Goal: Task Accomplishment & Management: Use online tool/utility

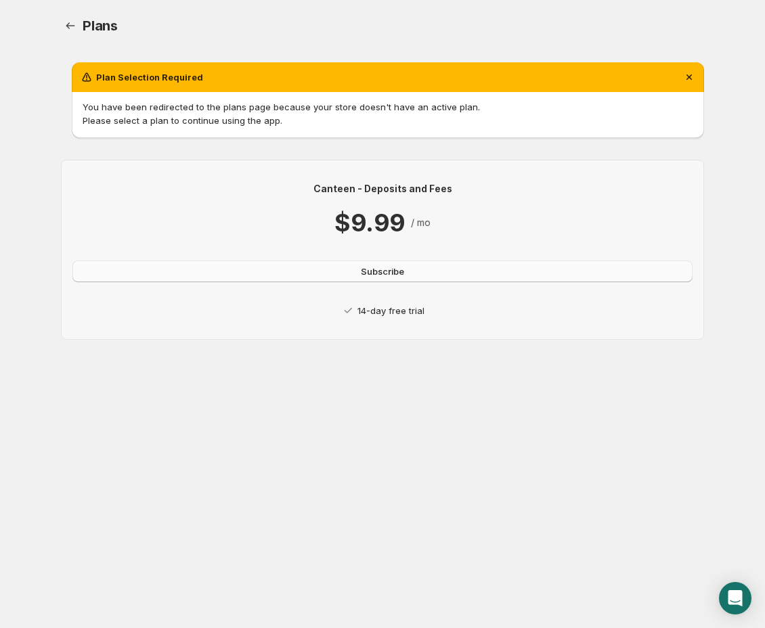
click at [391, 276] on span "Subscribe" at bounding box center [382, 272] width 43 height 14
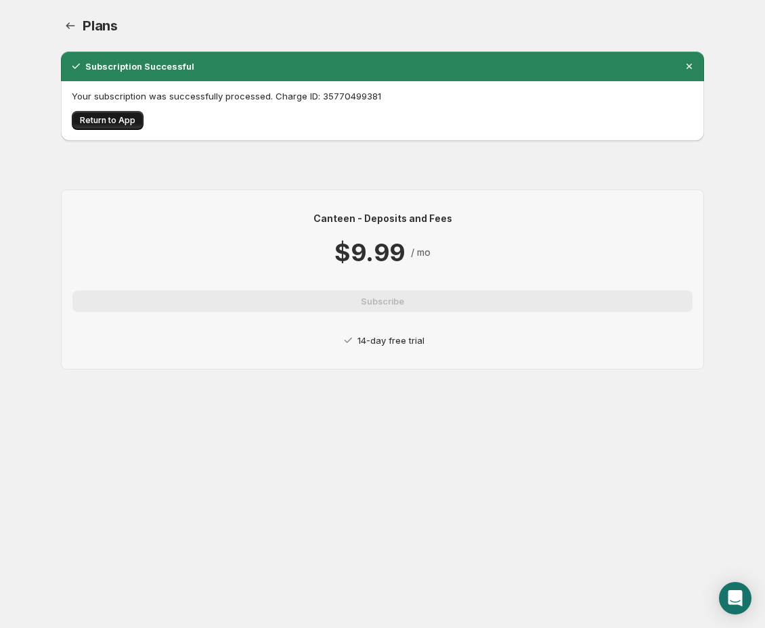
click at [125, 127] on button "Return to App" at bounding box center [108, 120] width 72 height 19
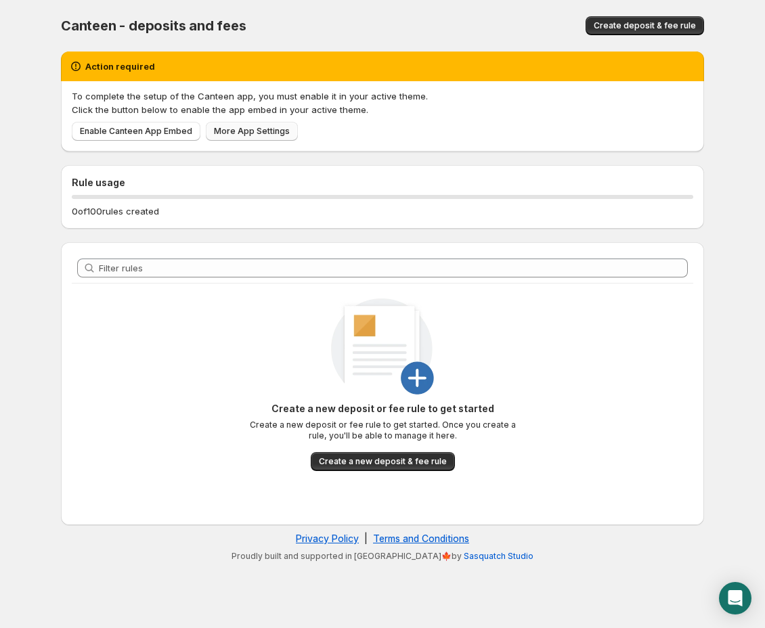
click at [227, 131] on span "More App Settings" at bounding box center [252, 131] width 76 height 11
click at [159, 132] on span "Enable Canteen App Embed" at bounding box center [136, 131] width 112 height 11
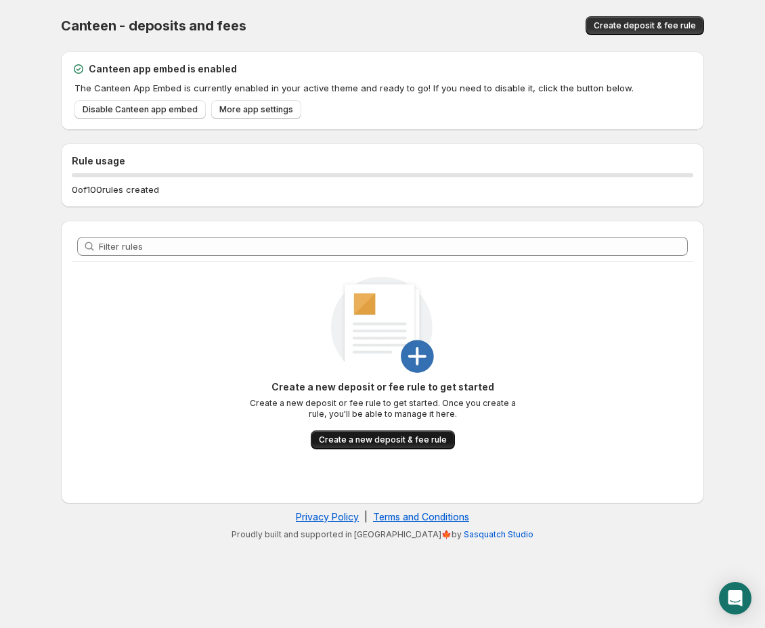
click at [421, 439] on span "Create a new deposit & fee rule" at bounding box center [383, 440] width 128 height 11
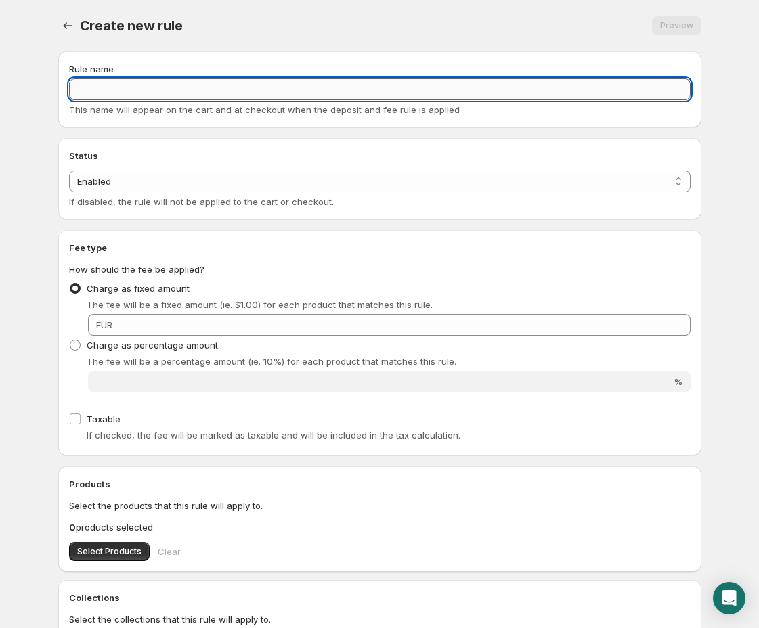
click at [140, 93] on input "Rule name" at bounding box center [380, 90] width 622 height 22
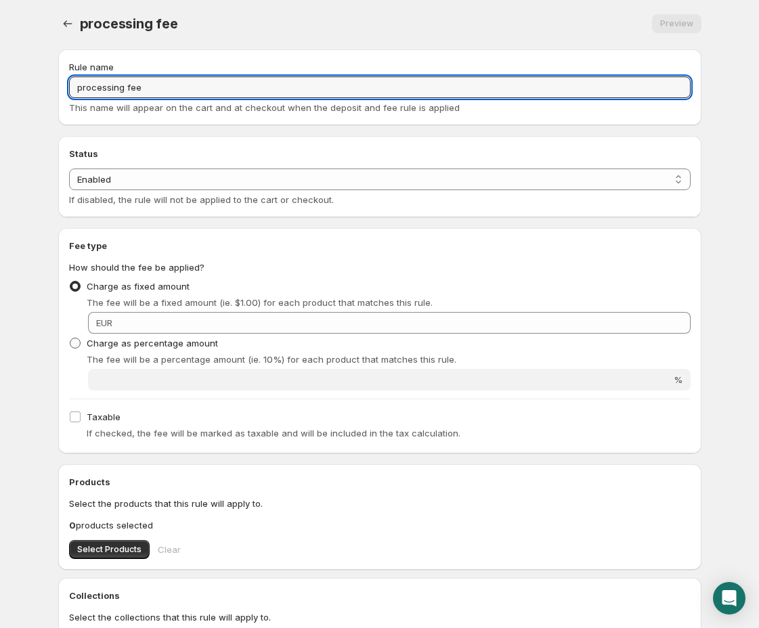
scroll to position [7, 0]
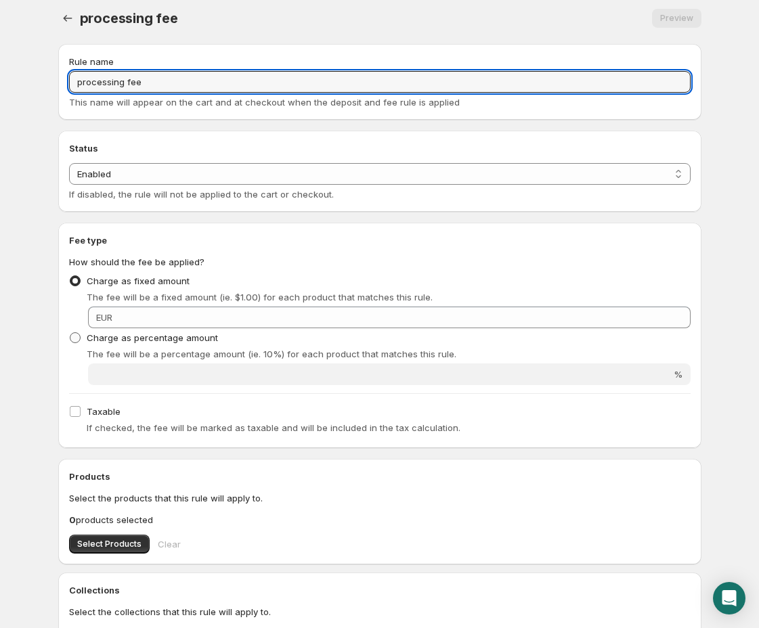
type input "processing fee"
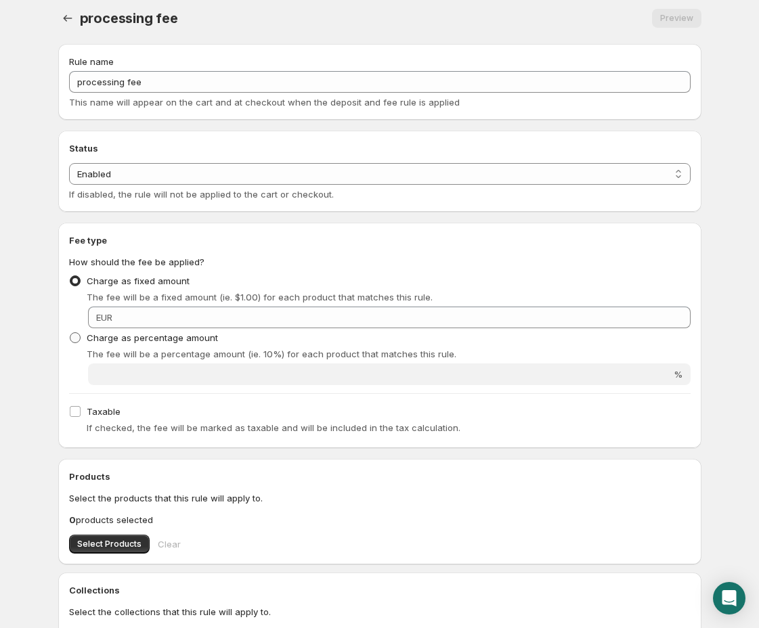
click at [133, 343] on span "Charge as percentage amount" at bounding box center [152, 338] width 131 height 14
click at [70, 333] on input "Charge as percentage amount" at bounding box center [70, 333] width 1 height 1
radio input "true"
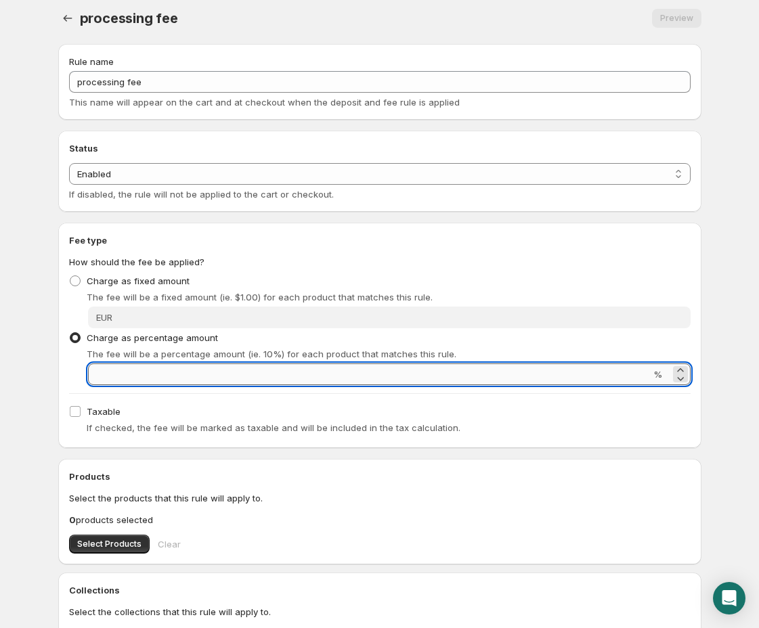
click at [193, 371] on input "Percentage amount" at bounding box center [369, 375] width 563 height 22
type input "3"
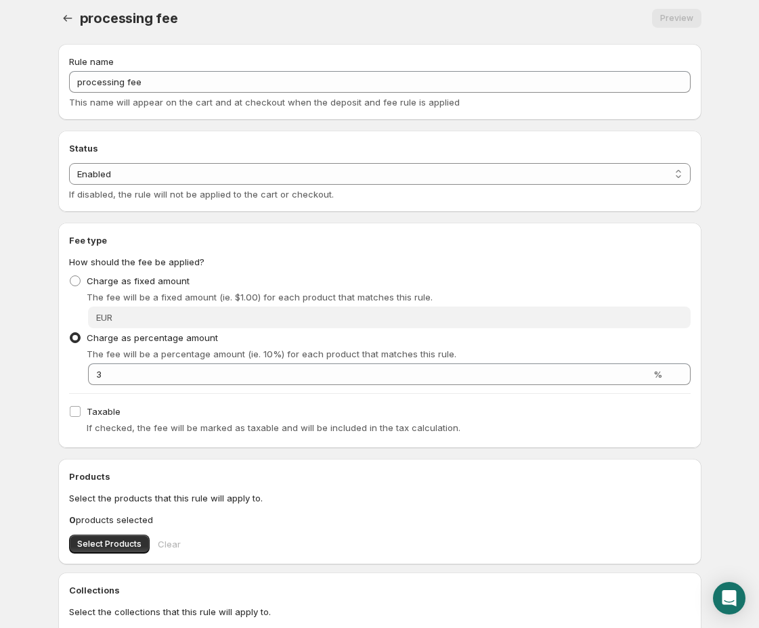
click at [54, 377] on div "Rule name processing fee This name will appear on the cart and at checkout when…" at bounding box center [374, 462] width 654 height 859
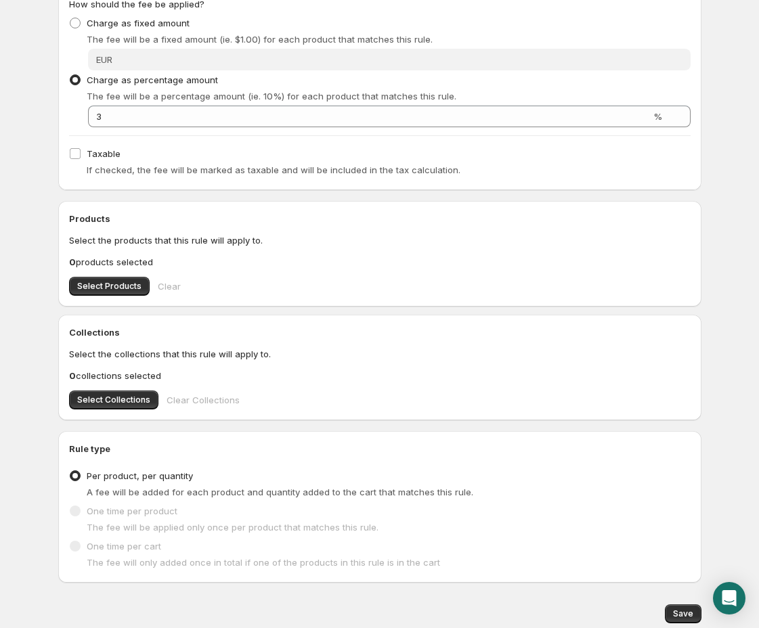
scroll to position [270, 0]
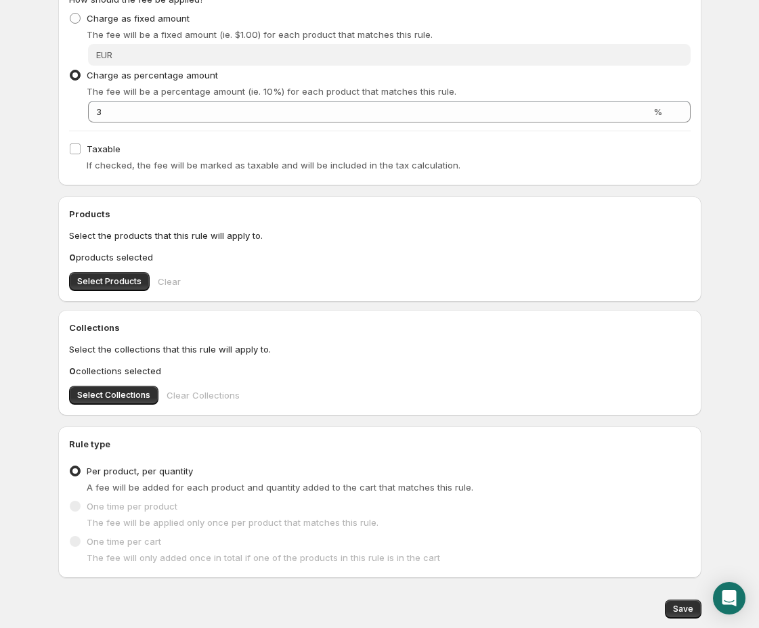
click at [75, 509] on span at bounding box center [75, 506] width 11 height 11
click at [120, 280] on span "Select Products" at bounding box center [109, 281] width 64 height 11
click at [127, 394] on span "Select Collections" at bounding box center [113, 395] width 73 height 11
click at [151, 424] on div "Rule name processing fee This name will appear on the cart and at checkout when…" at bounding box center [374, 199] width 654 height 859
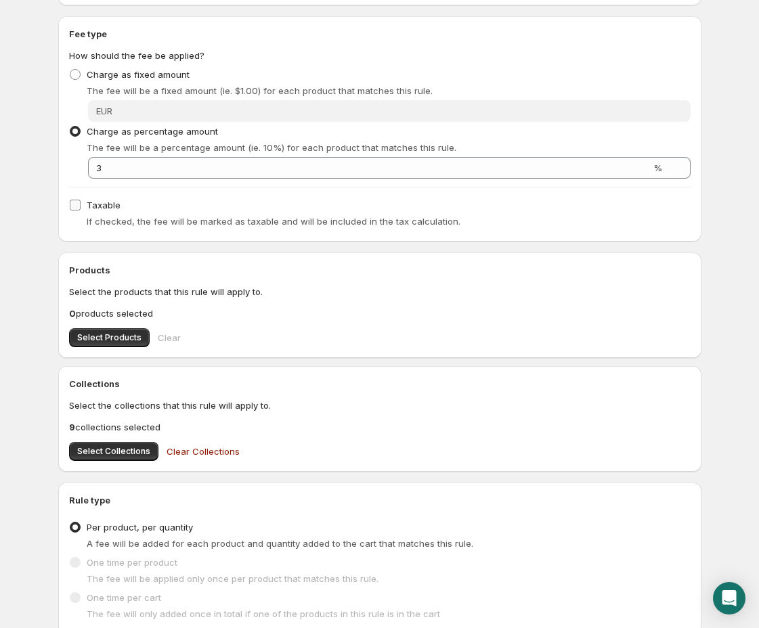
scroll to position [248, 0]
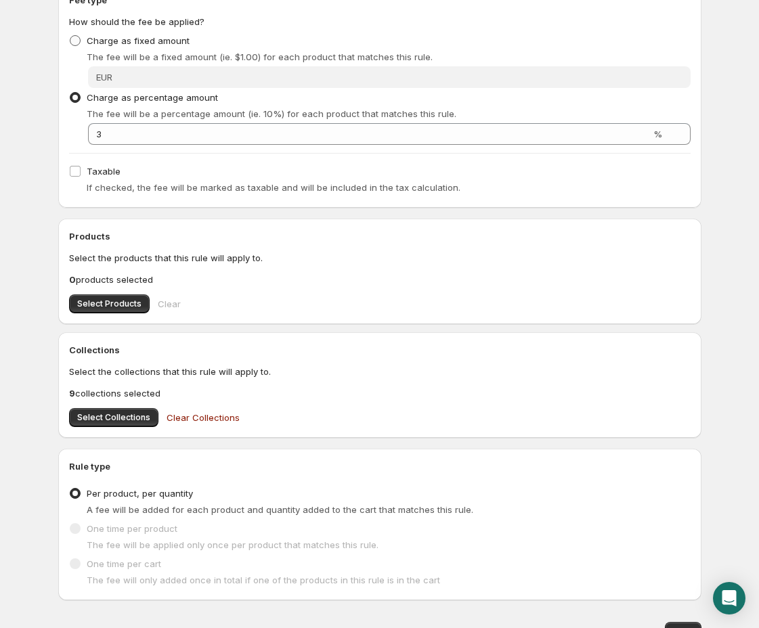
click at [76, 43] on span at bounding box center [75, 41] width 12 height 12
click at [70, 36] on input "Charge as fixed amount" at bounding box center [70, 35] width 1 height 1
radio input "true"
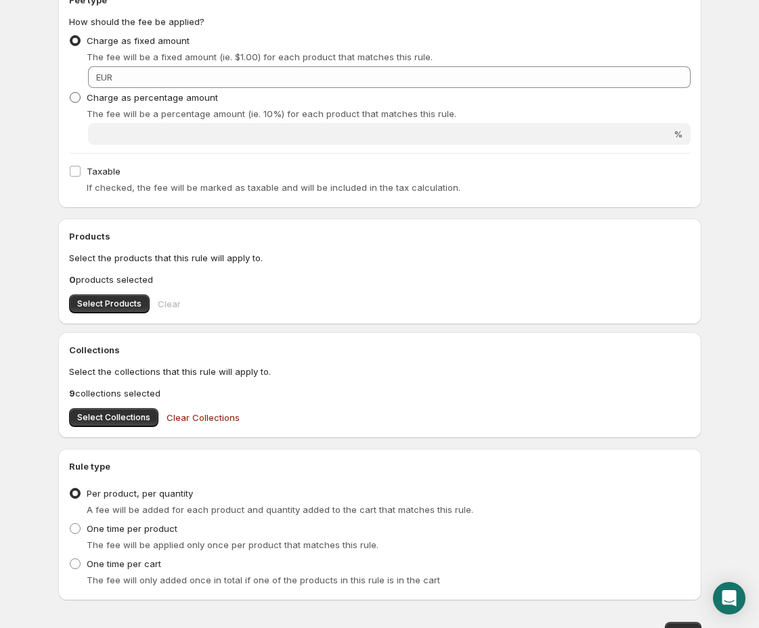
click at [77, 98] on span at bounding box center [75, 97] width 11 height 11
click at [70, 93] on input "Charge as percentage amount" at bounding box center [70, 92] width 1 height 1
radio input "true"
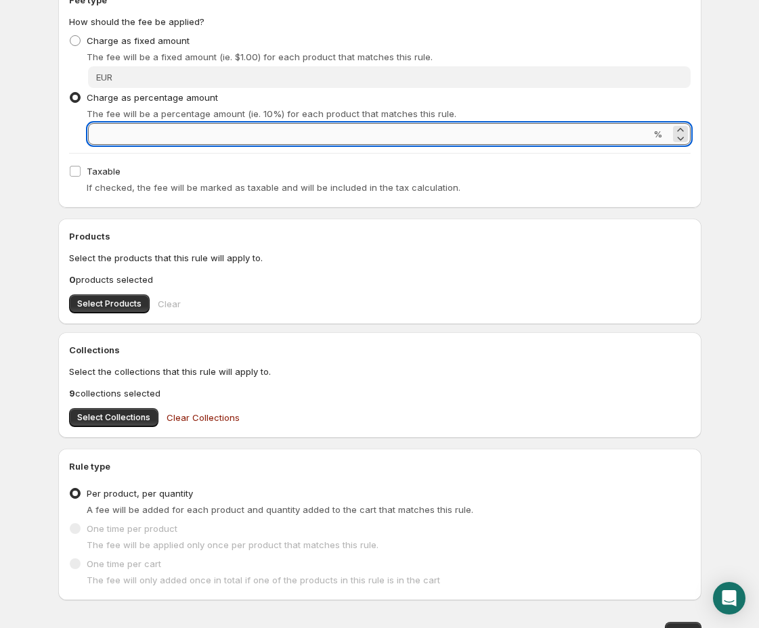
click at [123, 129] on input "Percentage amount" at bounding box center [369, 134] width 563 height 22
type input "3"
click at [45, 215] on div "processing fee. This page is ready processing fee Preview More actions Preview …" at bounding box center [380, 223] width 676 height 943
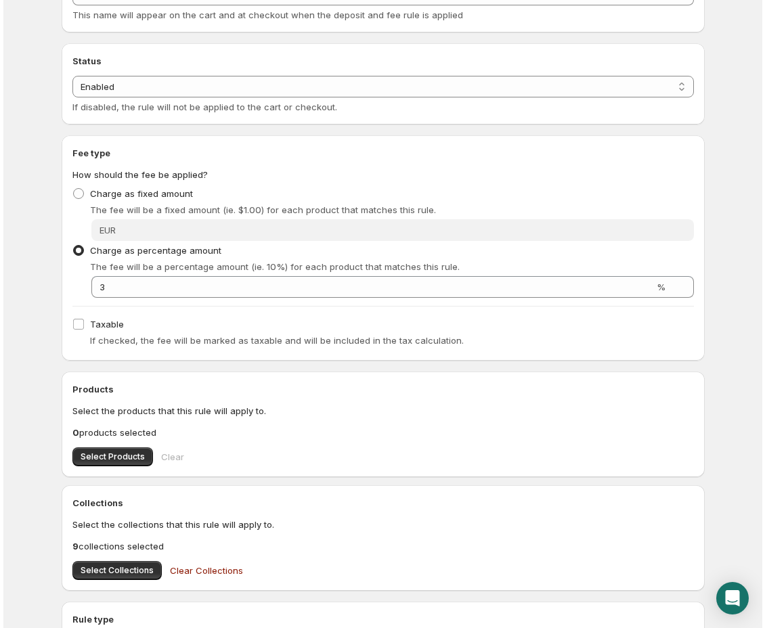
scroll to position [0, 0]
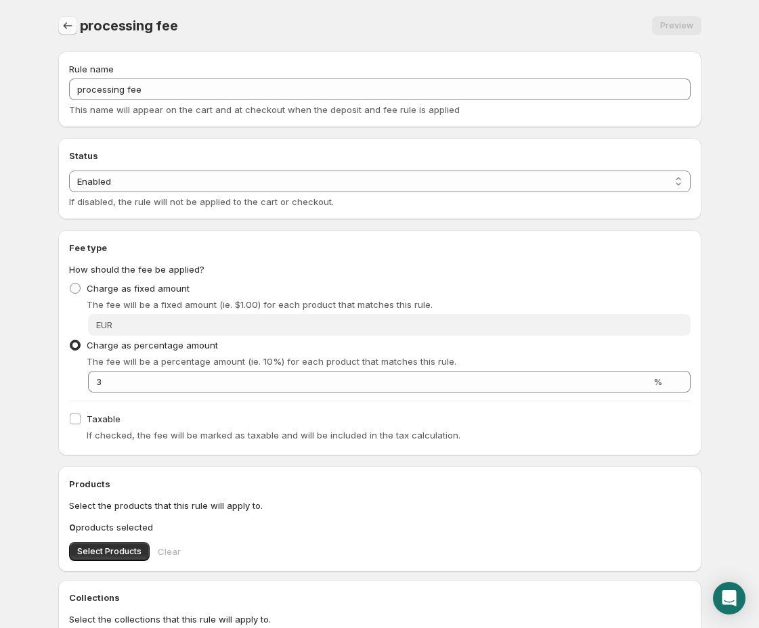
click at [68, 27] on icon "Settings" at bounding box center [68, 26] width 14 height 14
click at [70, 30] on icon "Settings" at bounding box center [68, 26] width 14 height 14
